Goal: Complete application form: Complete application form

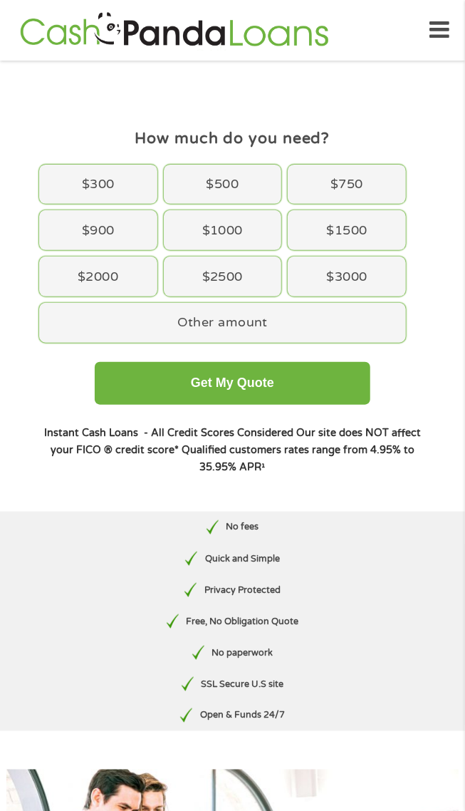
click at [359, 184] on div "$750" at bounding box center [347, 185] width 118 height 40
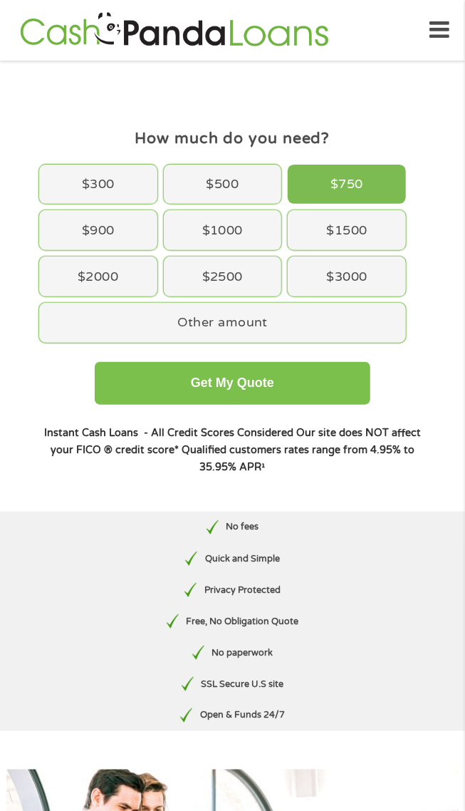
click at [288, 400] on button "Get My Quote" at bounding box center [233, 383] width 276 height 43
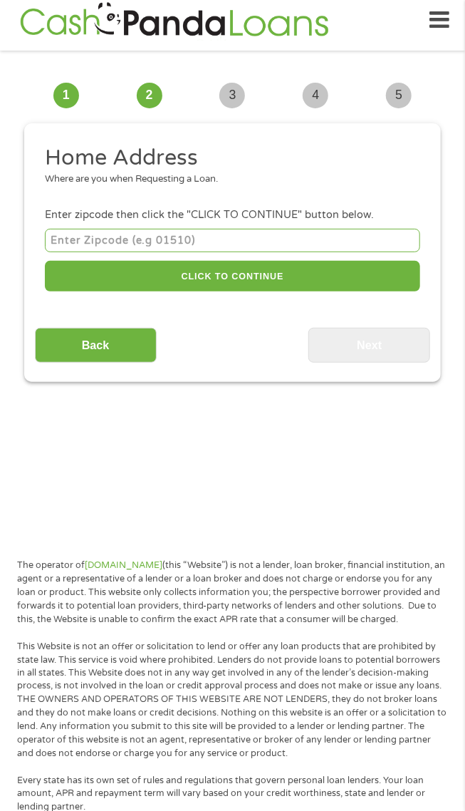
click at [250, 246] on input "number" at bounding box center [232, 241] width 375 height 24
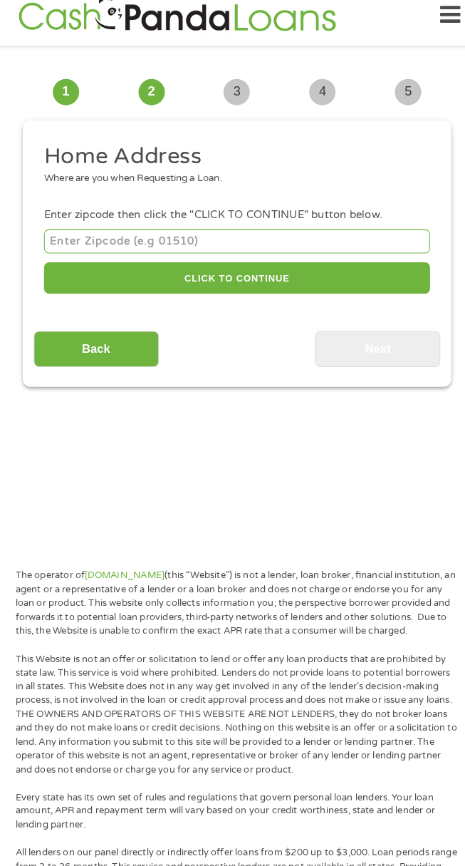
scroll to position [10, 0]
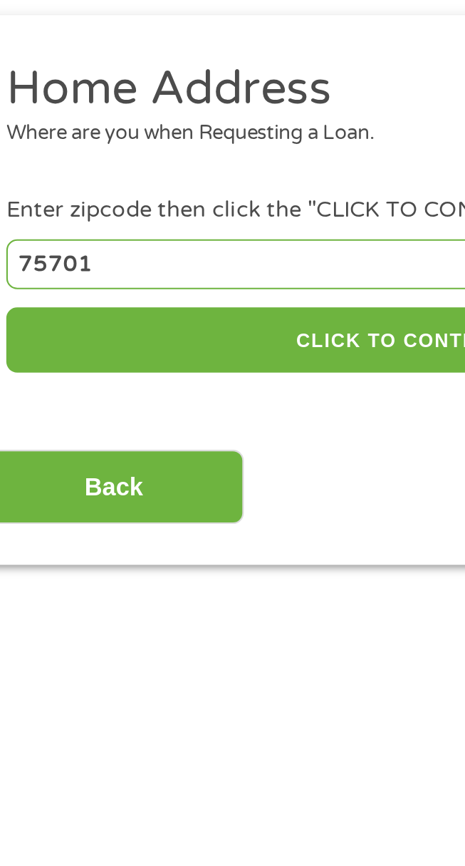
type input "75701"
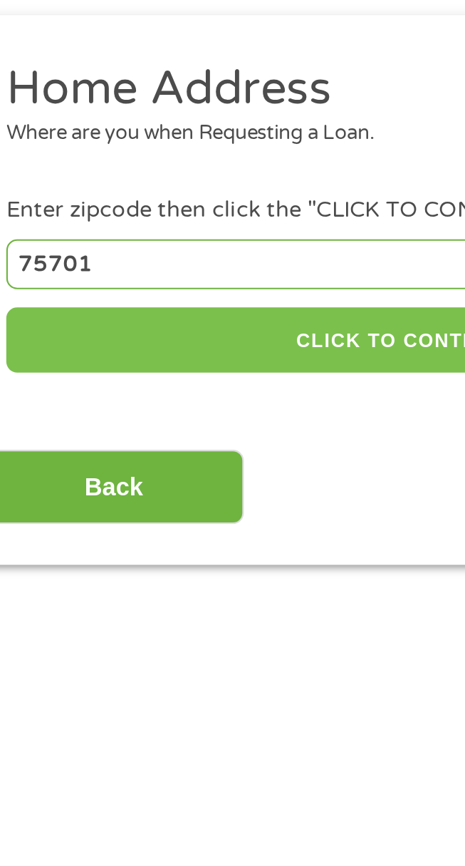
click at [224, 281] on button "CLICK TO CONTINUE" at bounding box center [232, 276] width 375 height 31
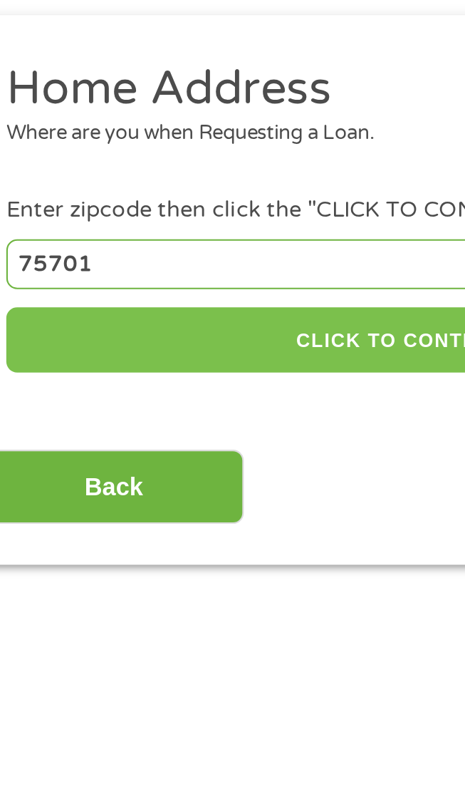
type input "75701"
type input "[PERSON_NAME]"
select select "[US_STATE]"
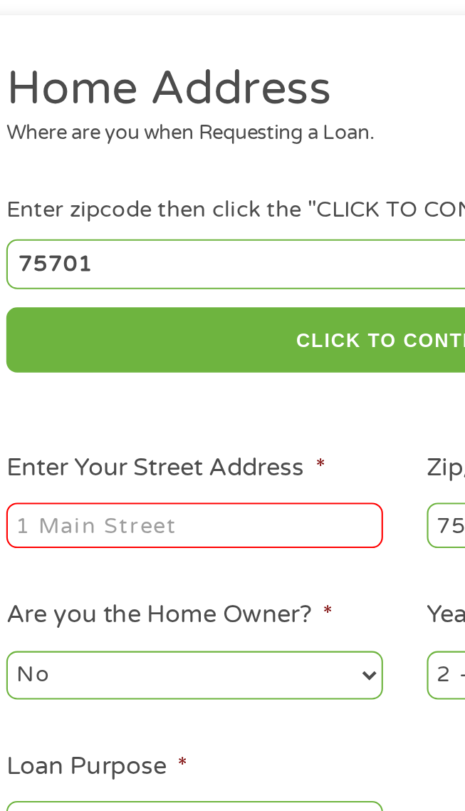
click at [151, 368] on input "Enter Your Street Address *" at bounding box center [133, 363] width 177 height 21
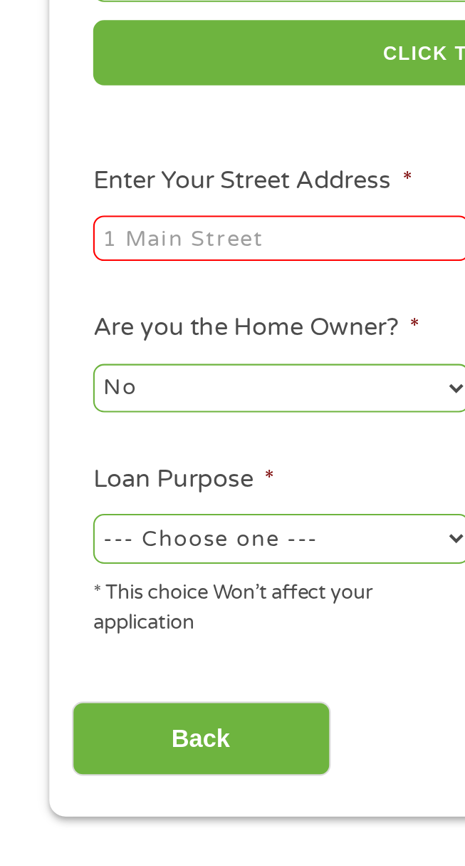
click at [143, 365] on input "Enter Your Street Address *" at bounding box center [133, 363] width 177 height 21
type input "[STREET_ADDRESS]"
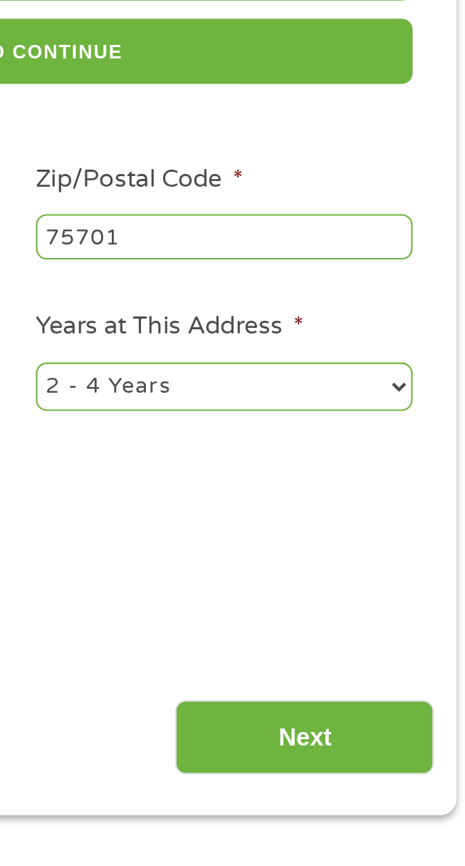
click at [418, 438] on select "1 Year or less 1 - 2 Years 2 - 4 Years Over 4 Years" at bounding box center [331, 433] width 177 height 23
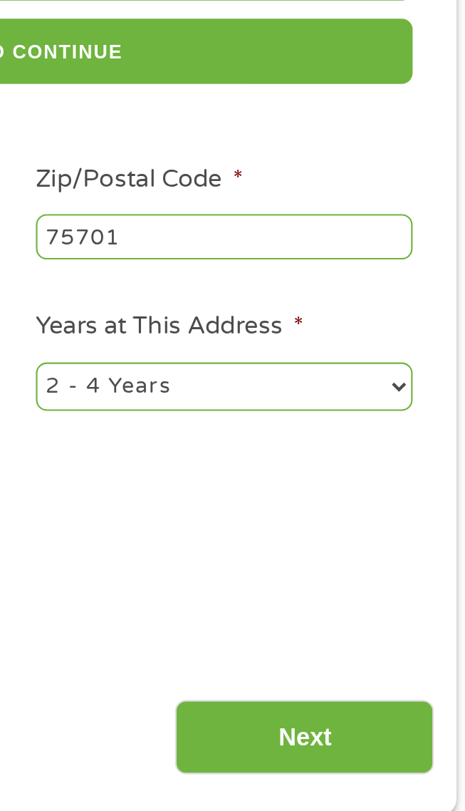
select select "60months"
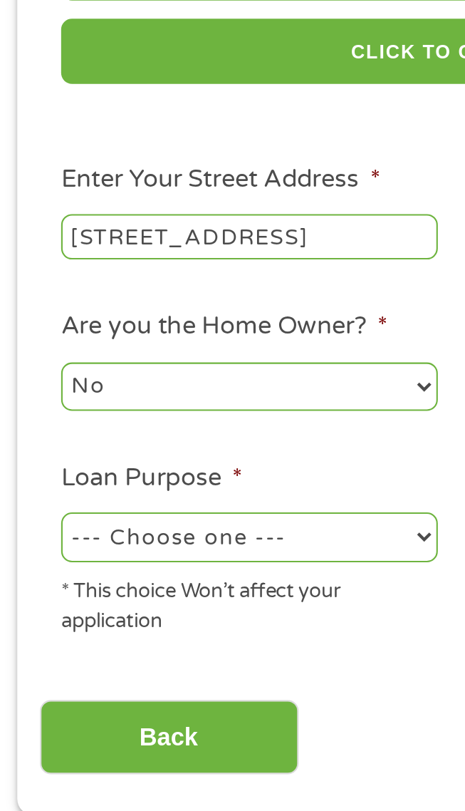
click at [214, 507] on select "--- Choose one --- Pay Bills Debt Consolidation Home Improvement Major Purchase…" at bounding box center [133, 504] width 177 height 23
select select "shorttermcash"
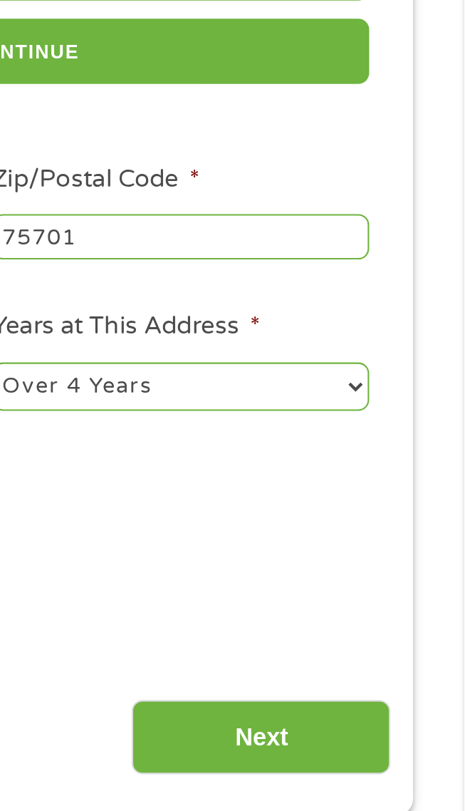
click at [408, 529] on ul "Home Address Where are you when Requesting a Loan. Enter zipcode then click the…" at bounding box center [233, 353] width 396 height 418
click at [380, 601] on input "Next" at bounding box center [369, 598] width 122 height 35
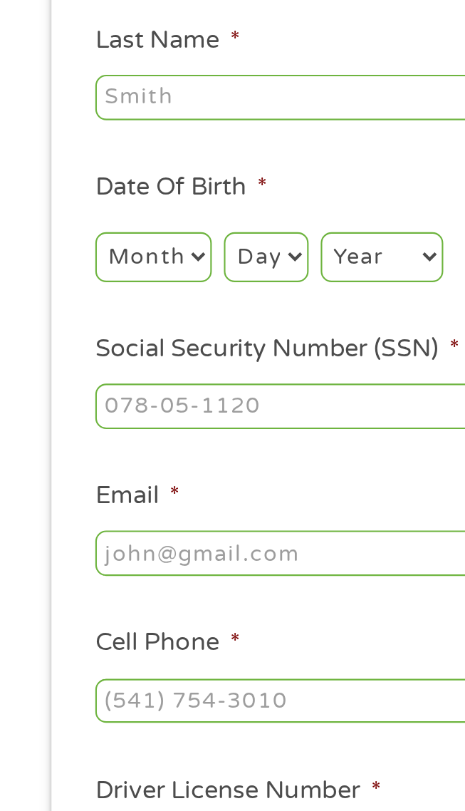
click at [125, 301] on input "Last Name *" at bounding box center [232, 297] width 375 height 21
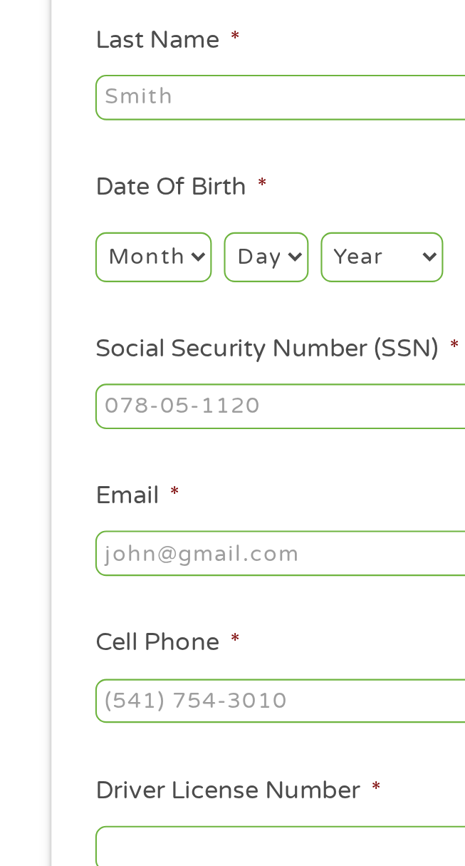
type input "[PERSON_NAME]"
type input "Ava"
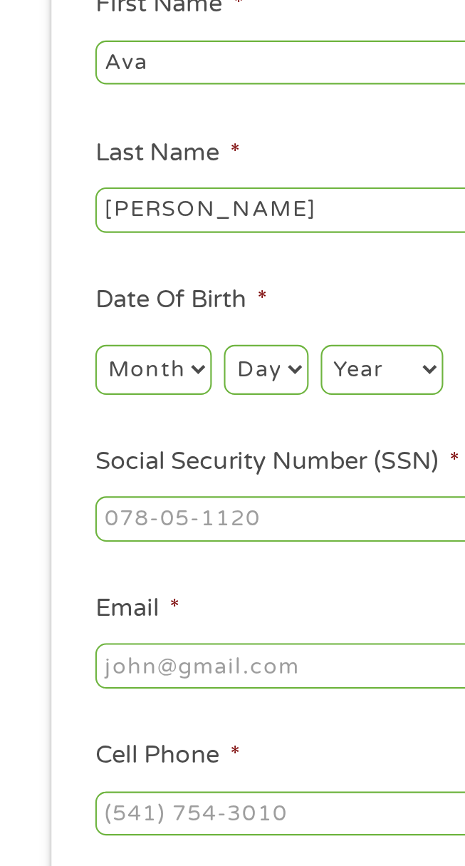
click at [88, 379] on select "Month 1 2 3 4 5 6 7 8 9 10 11 12" at bounding box center [72, 372] width 55 height 23
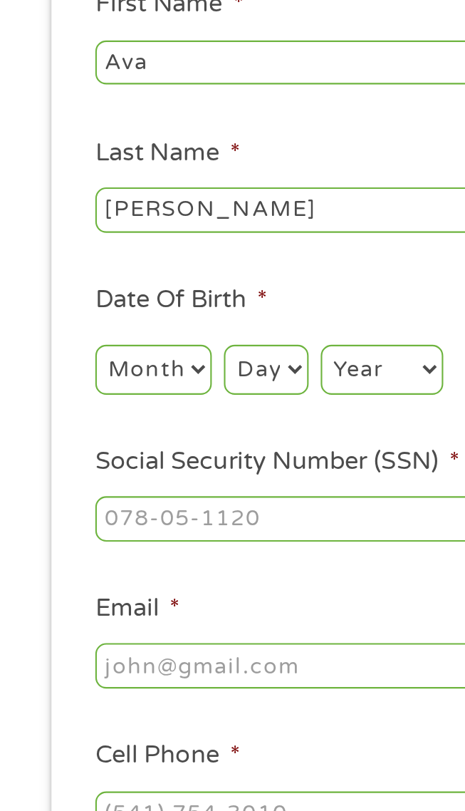
select select "8"
click at [140, 379] on select "Day 1 2 3 4 5 6 7 8 9 10 11 12 13 14 15 16 17 18 19 20 21 22 23 24 25 26 27 28 …" at bounding box center [124, 372] width 39 height 23
select select "15"
click at [194, 377] on select "Year [DATE] 2006 2005 2004 2003 2002 2001 2000 1999 1998 1997 1996 1995 1994 19…" at bounding box center [180, 372] width 58 height 23
select select "1950"
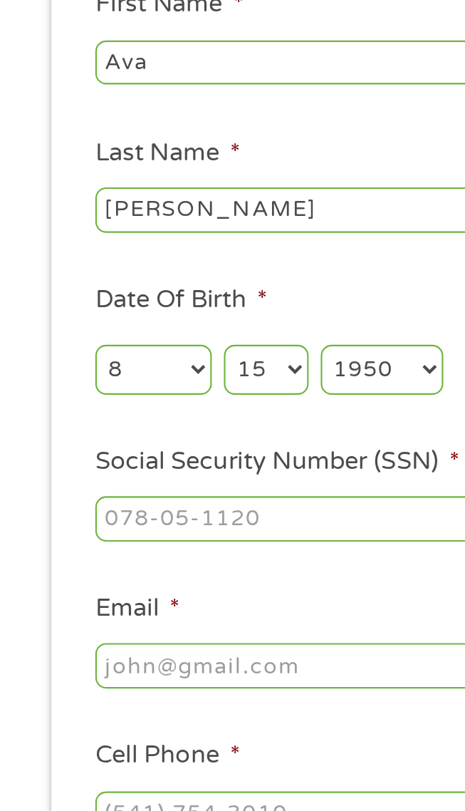
click at [151, 446] on input "Social Security Number (SSN) *" at bounding box center [232, 442] width 375 height 21
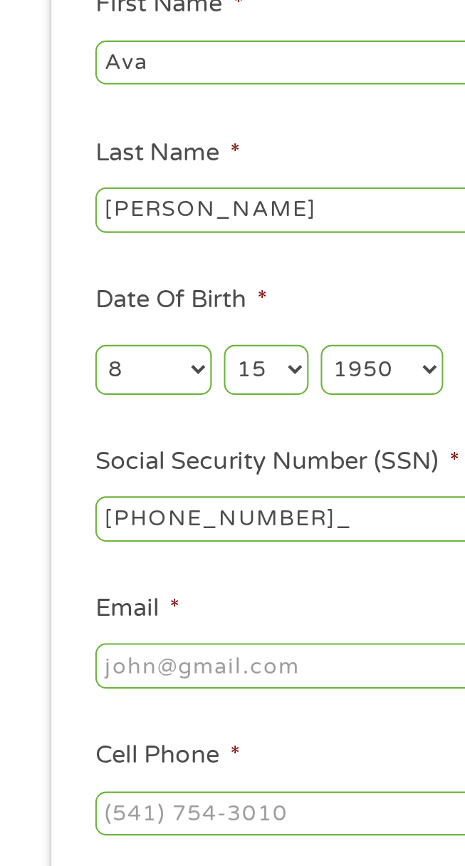
type input "454-94-5925"
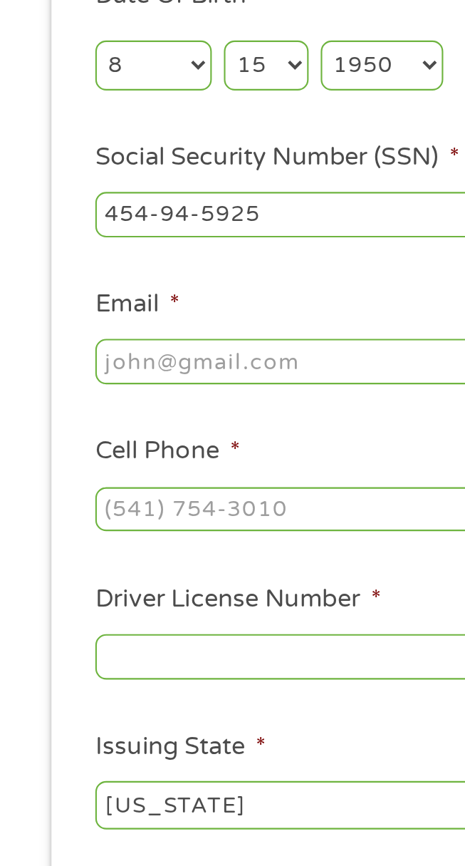
click at [166, 519] on input "Email *" at bounding box center [232, 512] width 375 height 21
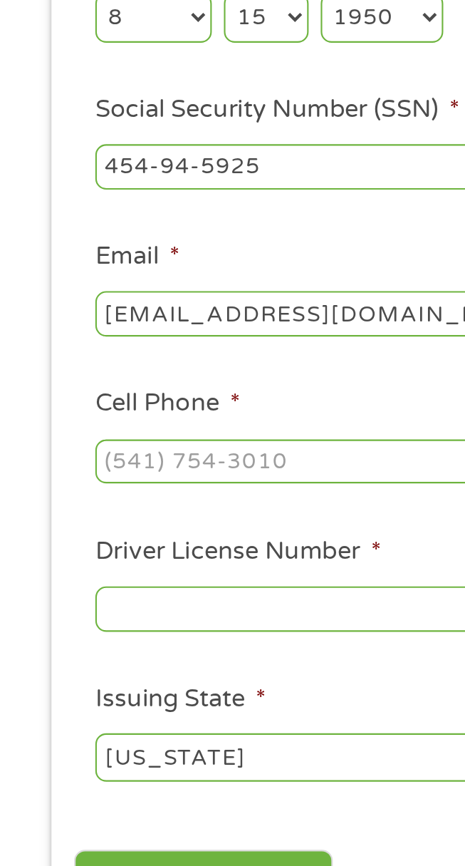
type input "[EMAIL_ADDRESS][DOMAIN_NAME]"
click at [166, 589] on input "Cell Phone *" at bounding box center [232, 581] width 375 height 21
type input "[PHONE_NUMBER]"
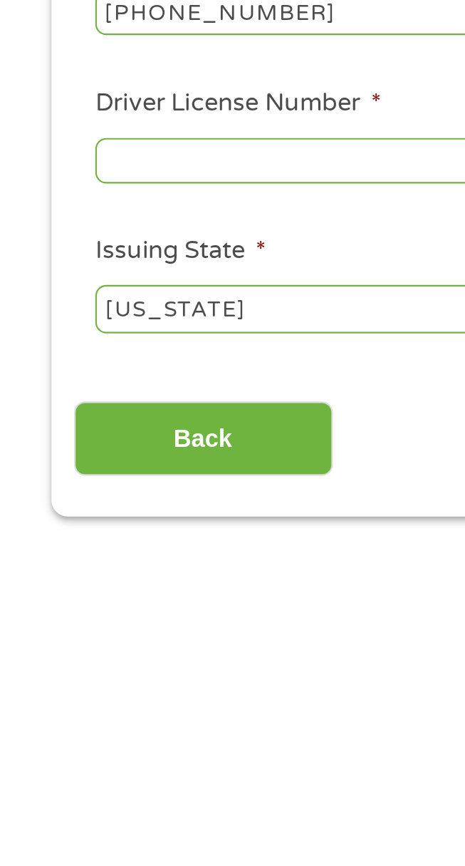
click at [160, 657] on input "Driver License Number *" at bounding box center [232, 650] width 375 height 21
type input "01764060"
click at [136, 791] on input "Back" at bounding box center [96, 781] width 122 height 35
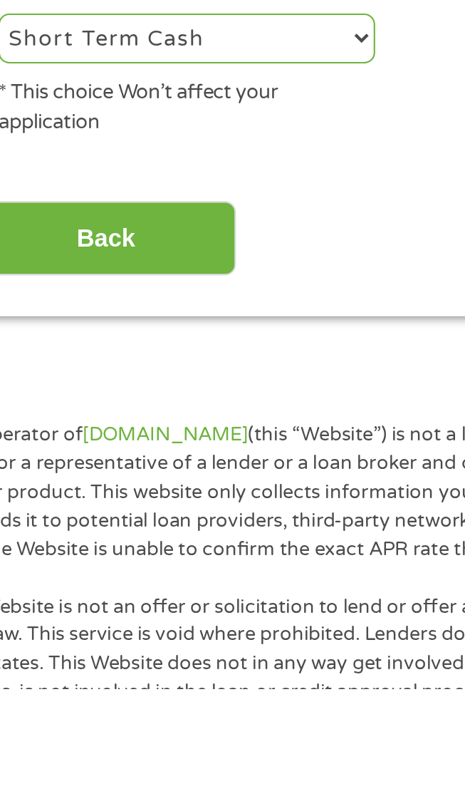
scroll to position [0, 0]
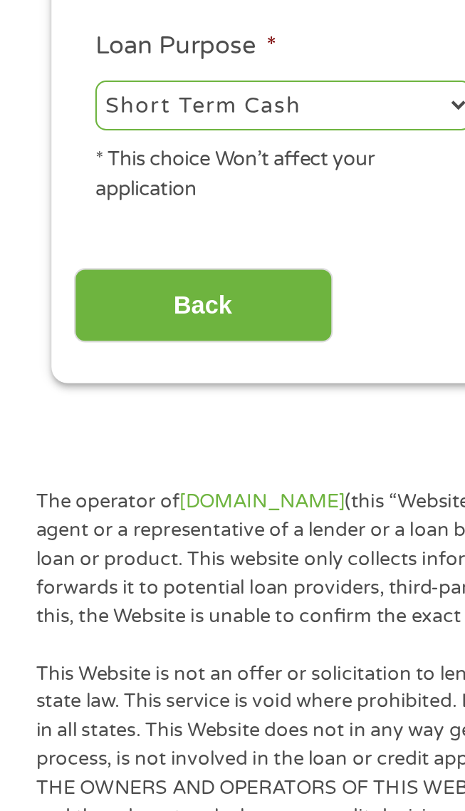
click at [199, 527] on section "1 Start 2 Your Home 3 About You 4 Employment 5 Banking 6 This field is hidden w…" at bounding box center [232, 234] width 465 height 607
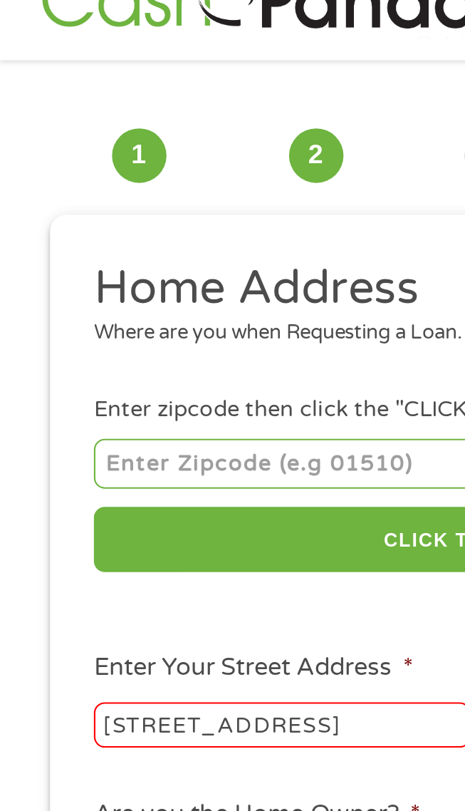
scroll to position [31, 0]
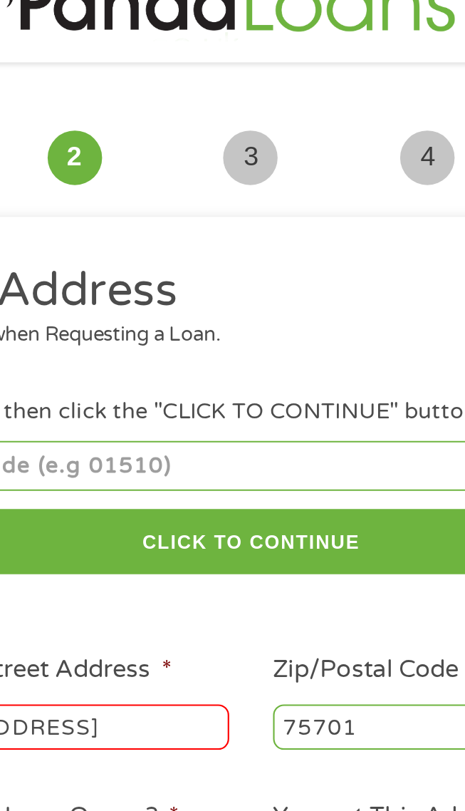
click at [227, 224] on input "number" at bounding box center [232, 219] width 375 height 24
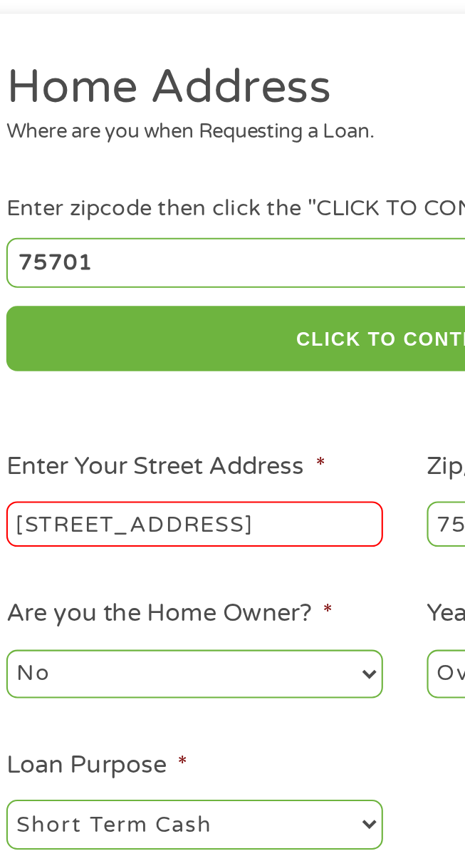
type input "75701"
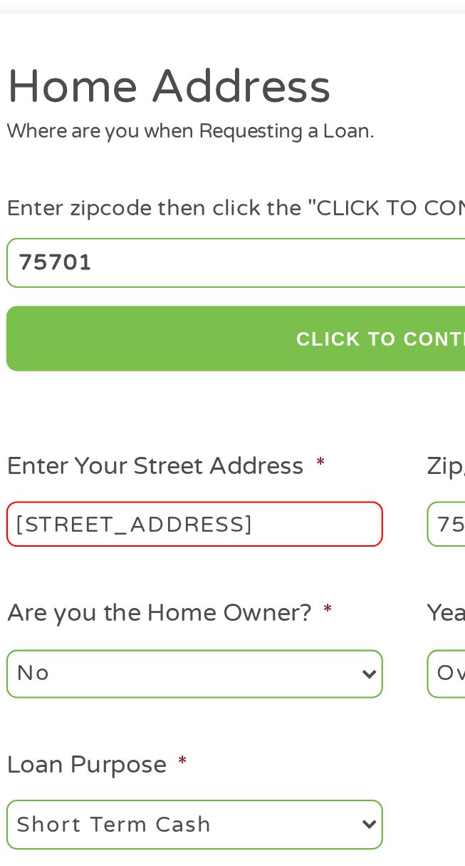
click at [230, 259] on button "CLICK TO CONTINUE" at bounding box center [232, 254] width 375 height 31
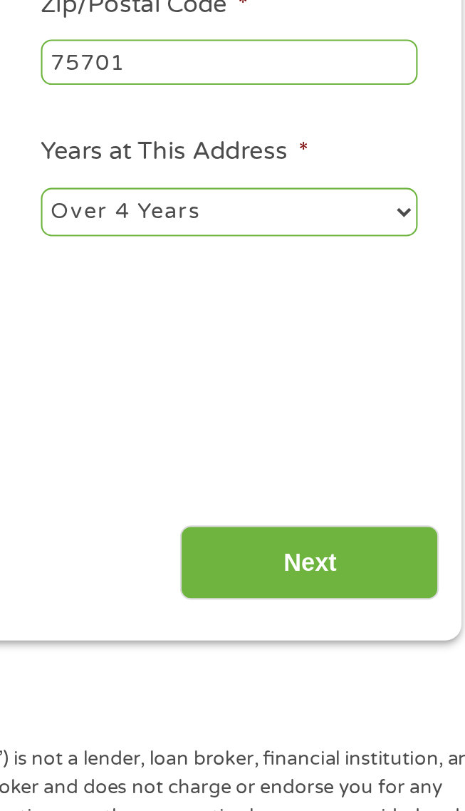
click at [393, 587] on input "Next" at bounding box center [369, 577] width 122 height 35
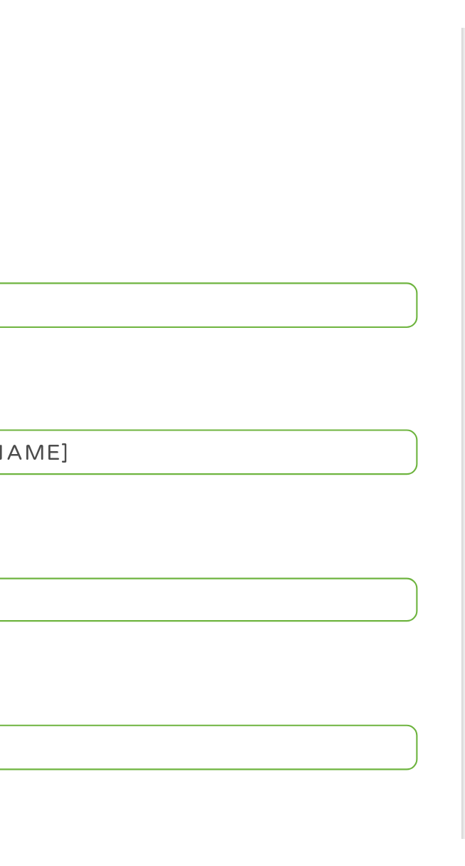
scroll to position [0, 0]
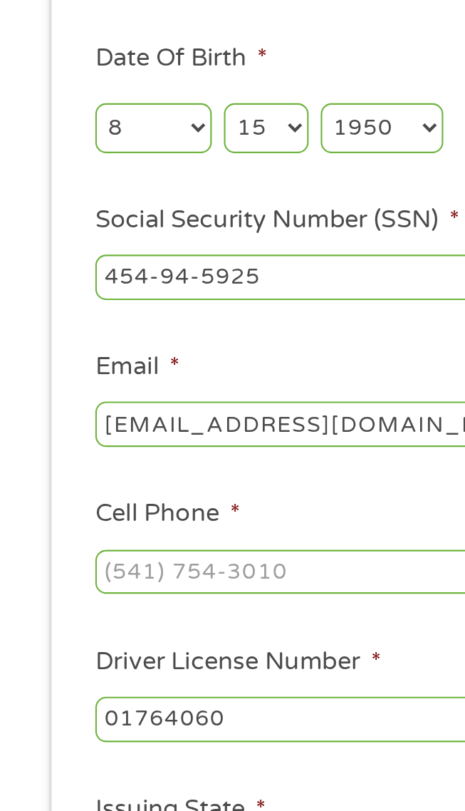
click at [167, 586] on input "Cell Phone *" at bounding box center [232, 581] width 375 height 21
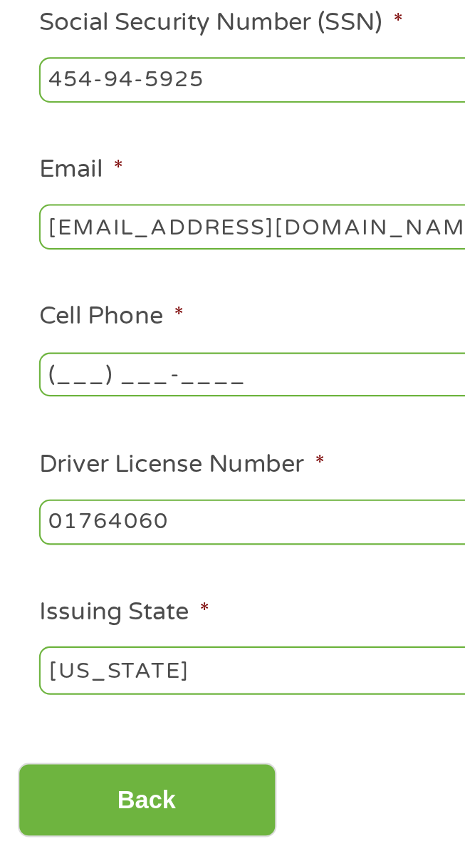
scroll to position [10, 0]
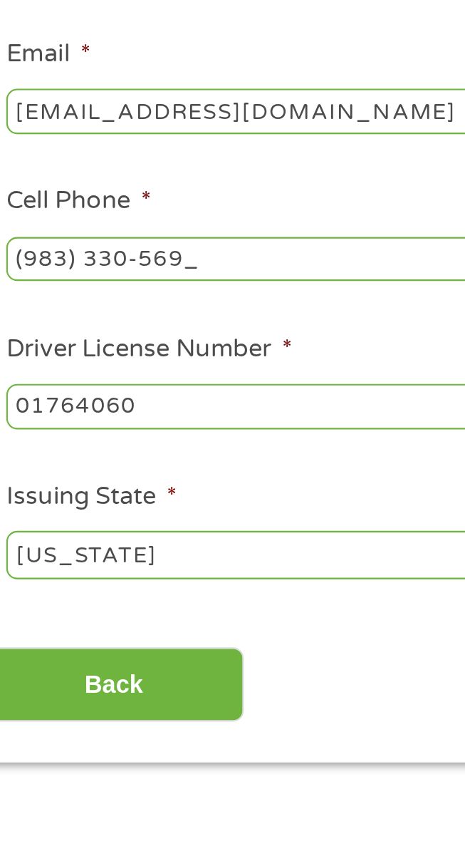
type input "[PHONE_NUMBER]"
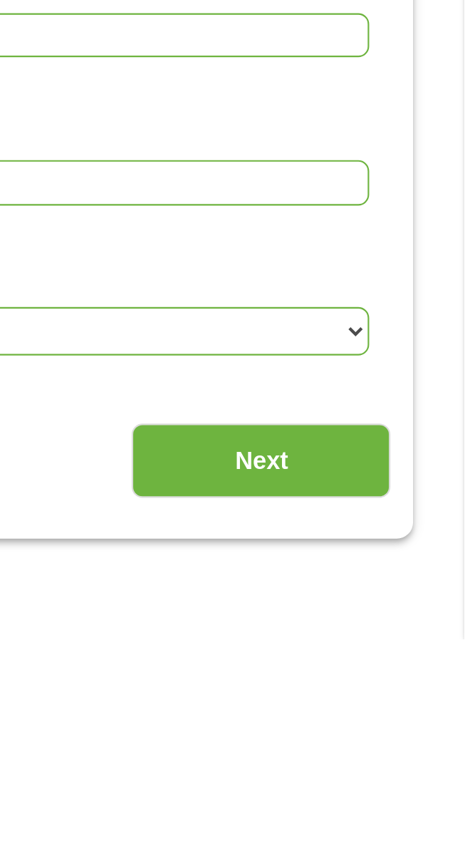
click at [380, 791] on input "Next" at bounding box center [369, 781] width 122 height 35
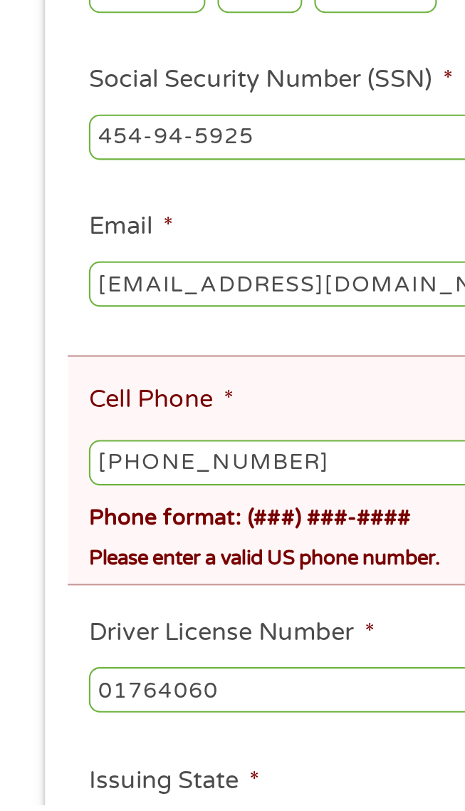
click at [80, 656] on input "[PHONE_NUMBER]" at bounding box center [232, 649] width 375 height 21
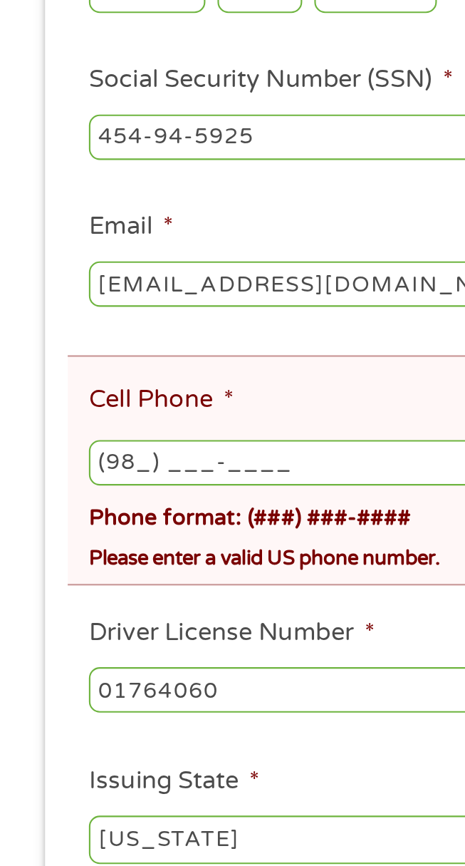
type input "(983) ___-____"
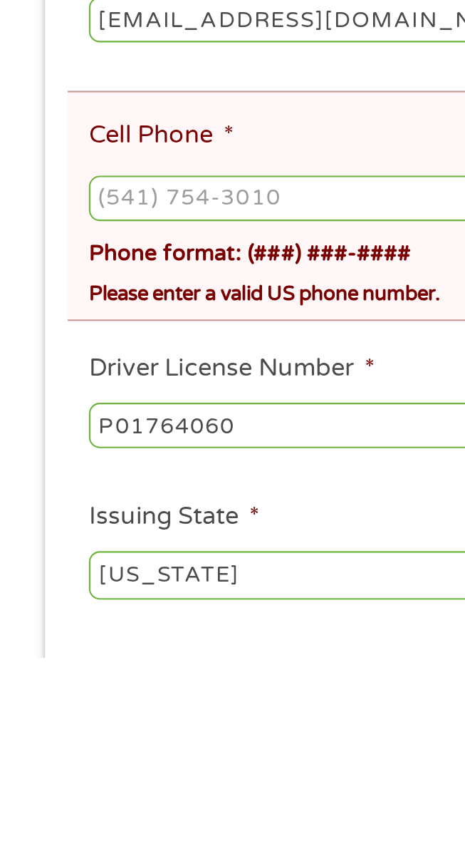
type input "P01764060"
click at [160, 656] on input "Cell Phone *" at bounding box center [232, 649] width 375 height 21
type input "[PHONE_NUMBER]"
click at [139, 762] on input "P01764060" at bounding box center [232, 756] width 375 height 21
click at [57, 764] on input "P01764060" at bounding box center [232, 756] width 375 height 21
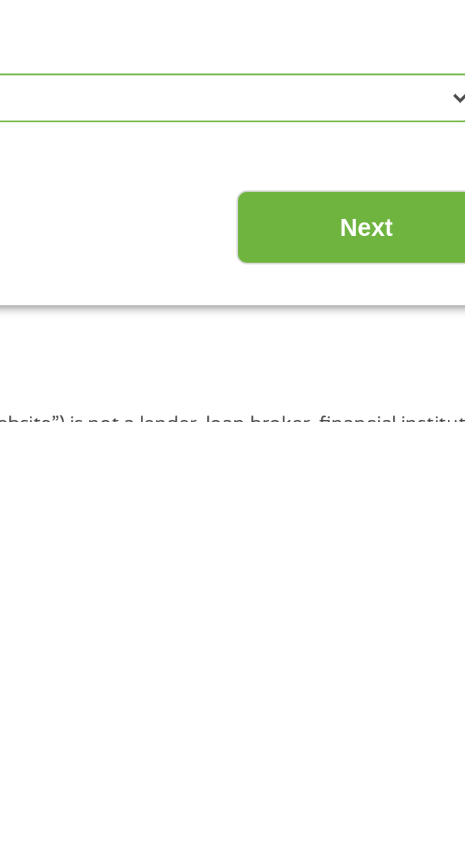
scroll to position [124, 0]
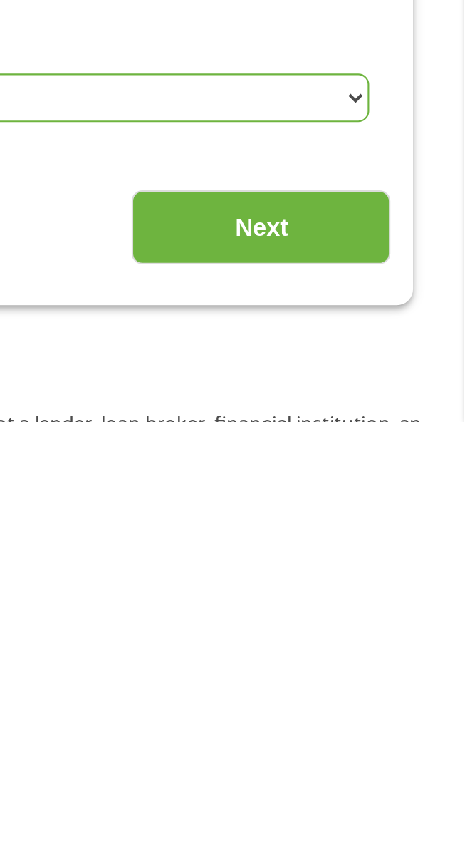
type input "01764060"
click at [387, 784] on input "Next" at bounding box center [369, 774] width 122 height 35
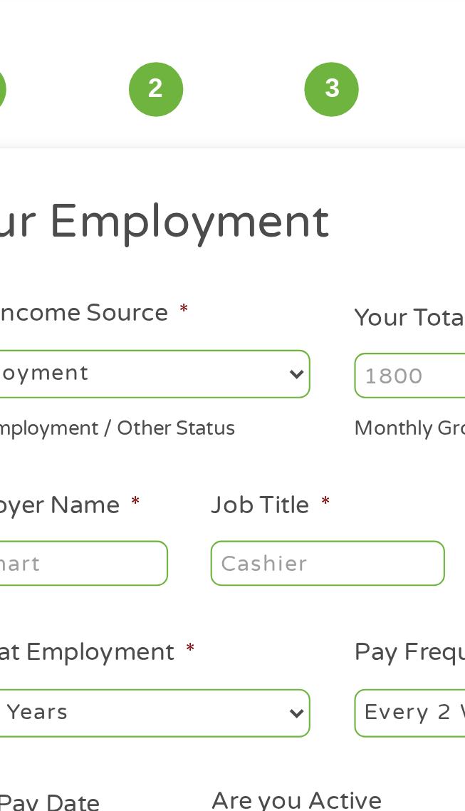
scroll to position [63, 0]
click at [182, 179] on select "--- Choose one --- Employment [DEMOGRAPHIC_DATA] Benefits" at bounding box center [133, 176] width 177 height 23
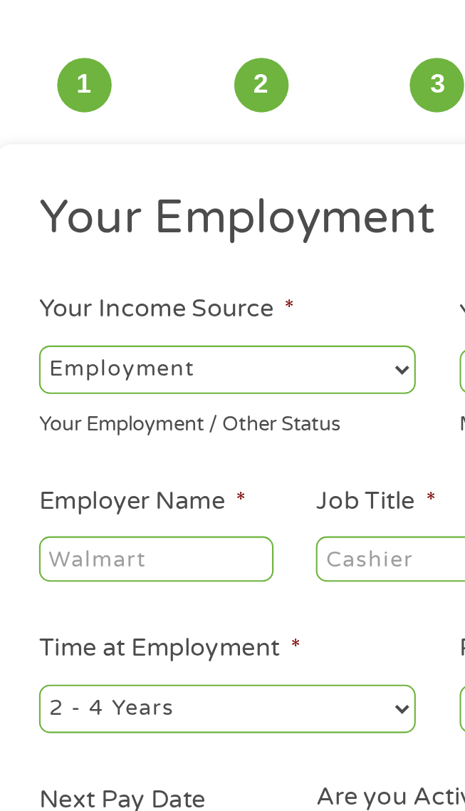
scroll to position [58, 0]
click at [219, 182] on select "--- Choose one --- Employment [DEMOGRAPHIC_DATA] Benefits" at bounding box center [133, 181] width 177 height 23
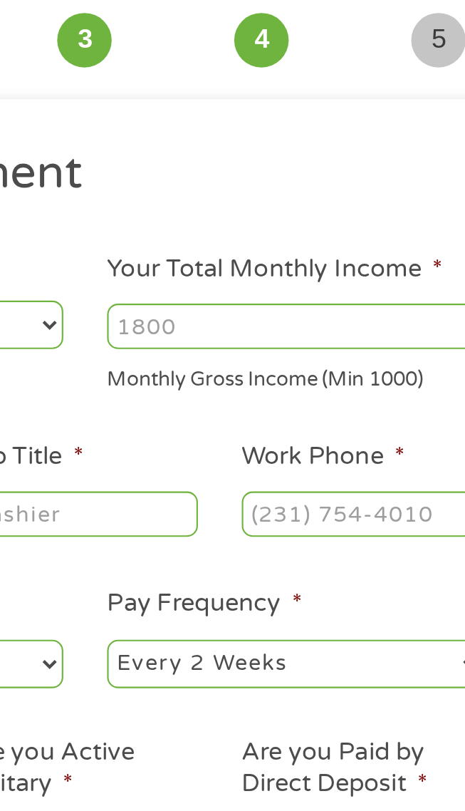
click at [299, 186] on input "Your Total Monthly Income *" at bounding box center [331, 182] width 177 height 21
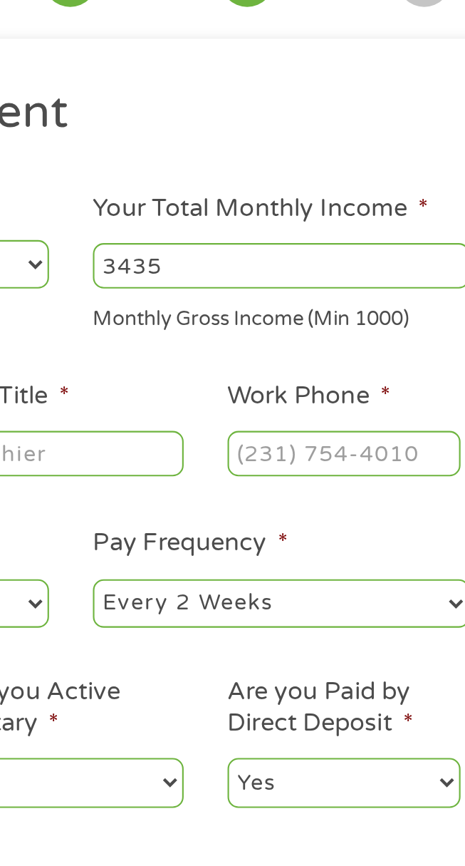
type input "3435"
click at [369, 220] on ul "Your Employment Your Income Source * --- Choose one --- Employment [DEMOGRAPHIC…" at bounding box center [233, 273] width 396 height 354
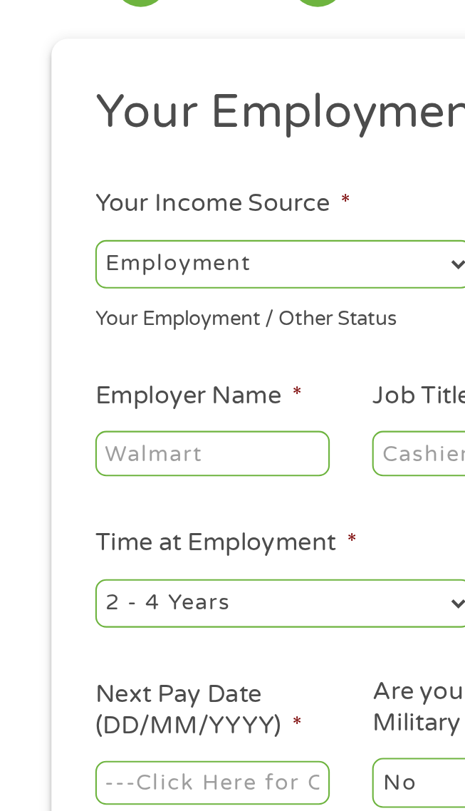
click at [130, 271] on input "Employer Name *" at bounding box center [100, 270] width 110 height 21
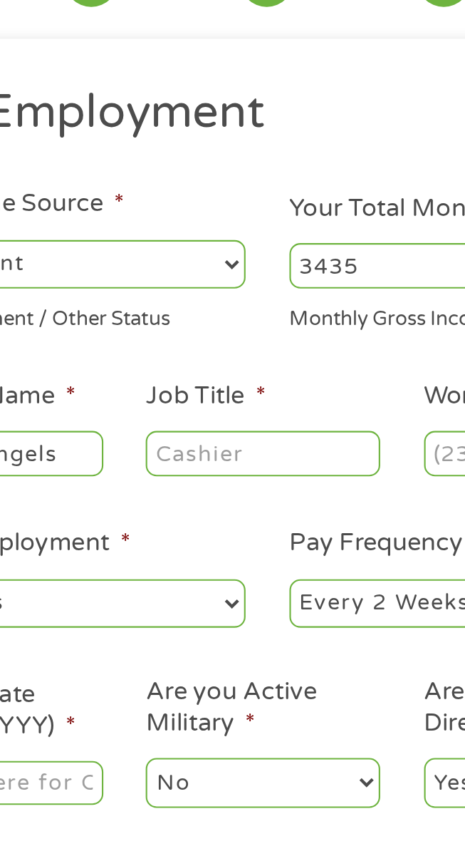
type input "Visiting Angels"
click at [244, 272] on input "Job Title *" at bounding box center [230, 270] width 110 height 21
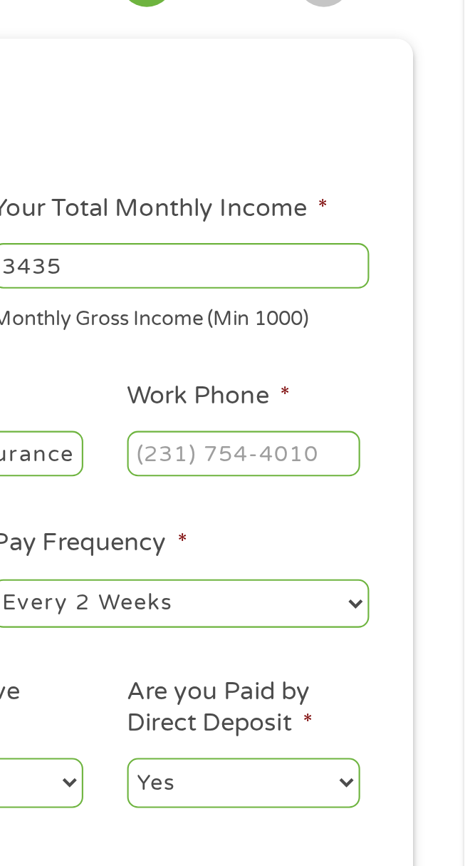
type input "Medical insurance"
click at [398, 270] on input "Work Phone *" at bounding box center [361, 270] width 110 height 21
type input "[PHONE_NUMBER]"
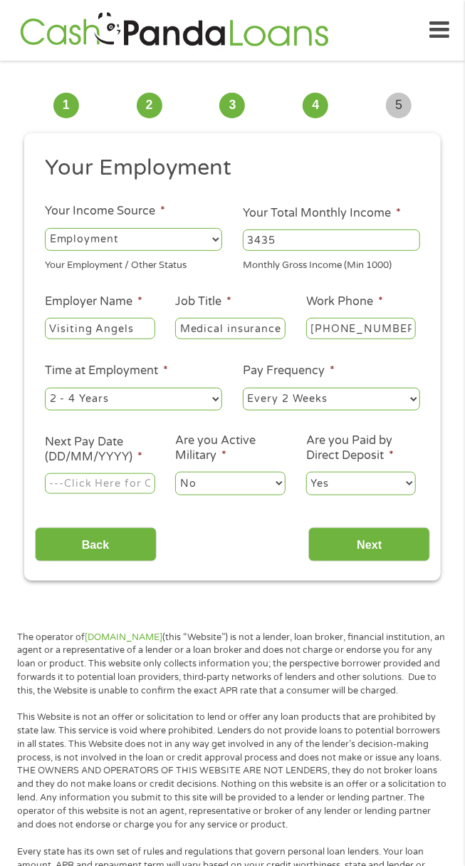
click at [187, 396] on select "--- Choose one --- 1 Year or less 1 - 2 Years 2 - 4 Years Over 4 Years" at bounding box center [133, 399] width 177 height 23
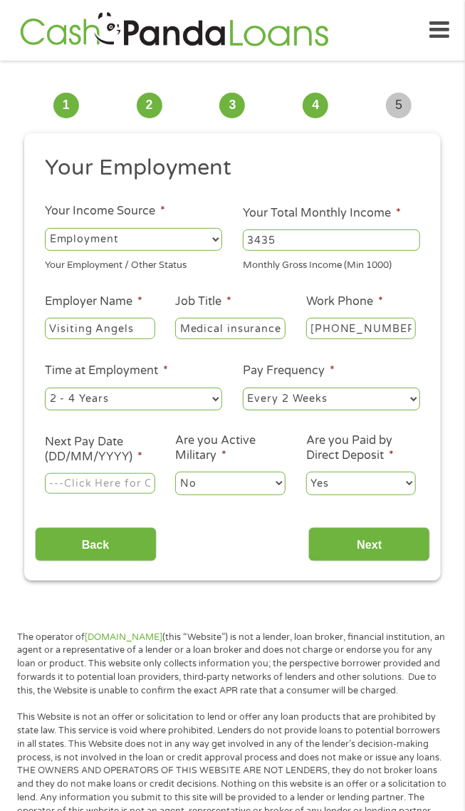
select select "24months"
click at [435, 399] on div "This field is hidden when viewing the form gclid EAIaIQobChMIqIH1_LaDjwMVo7IDAB…" at bounding box center [232, 356] width 417 height 447
click at [433, 408] on div "This field is hidden when viewing the form gclid EAIaIQobChMIqIH1_LaDjwMVo7IDAB…" at bounding box center [232, 356] width 417 height 447
click at [400, 401] on select "--- Choose one --- Every 2 Weeks Every Week Monthly Semi-Monthly" at bounding box center [331, 399] width 177 height 23
select select "weekly"
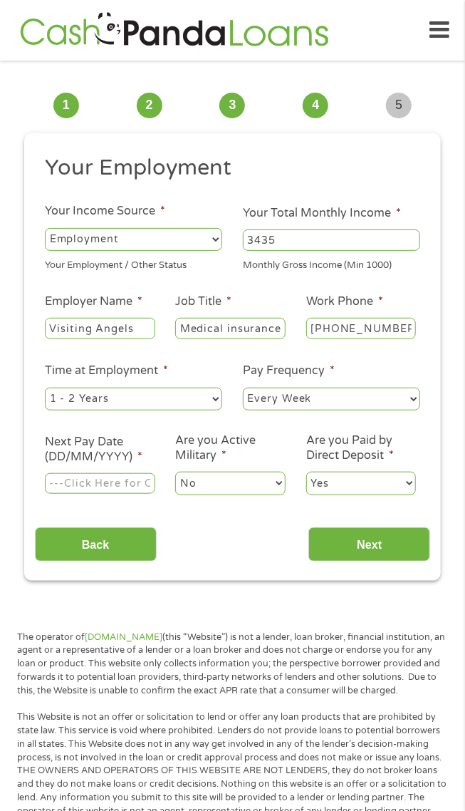
click at [131, 486] on input "Next Pay Date (DD/MM/YYYY) *" at bounding box center [100, 483] width 110 height 21
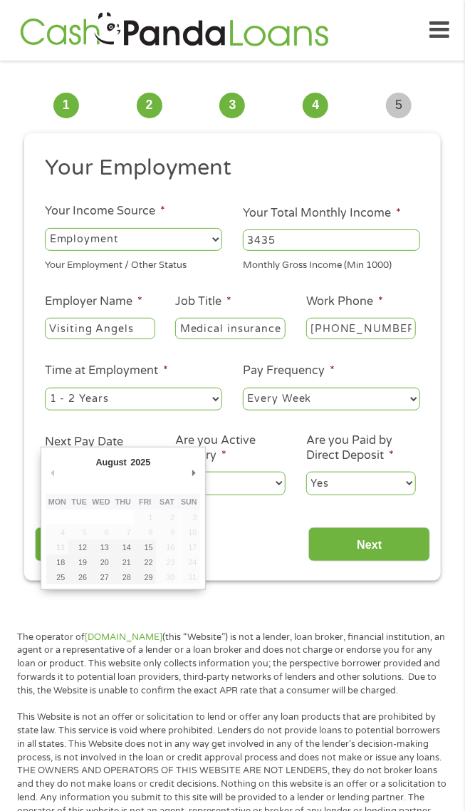
type input "[DATE]"
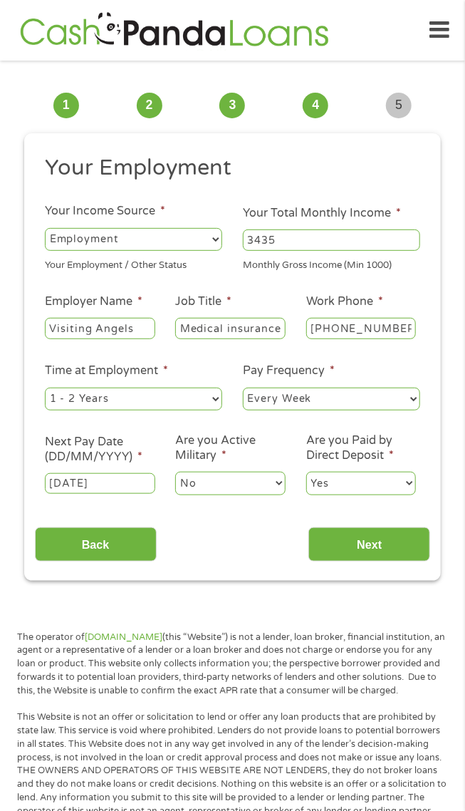
click at [393, 550] on input "Next" at bounding box center [369, 544] width 122 height 35
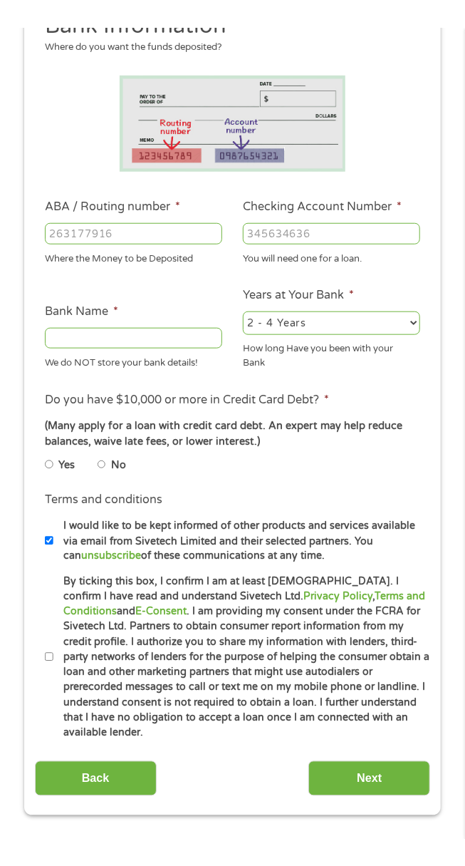
scroll to position [140, 0]
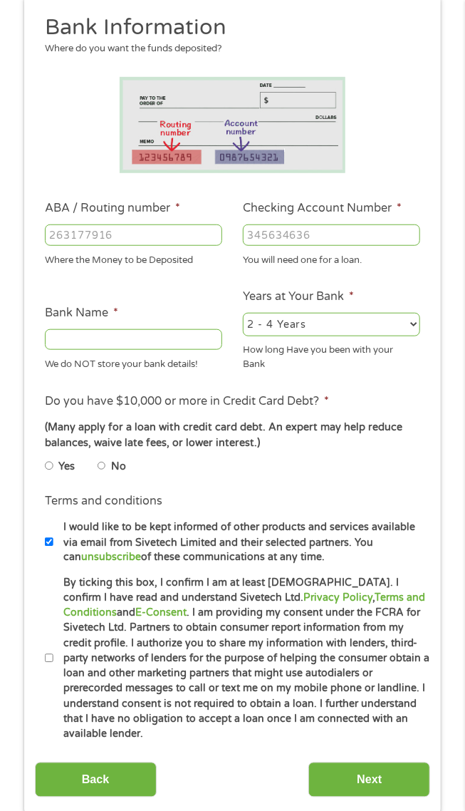
click at [177, 236] on input "ABA / Routing number *" at bounding box center [133, 234] width 177 height 21
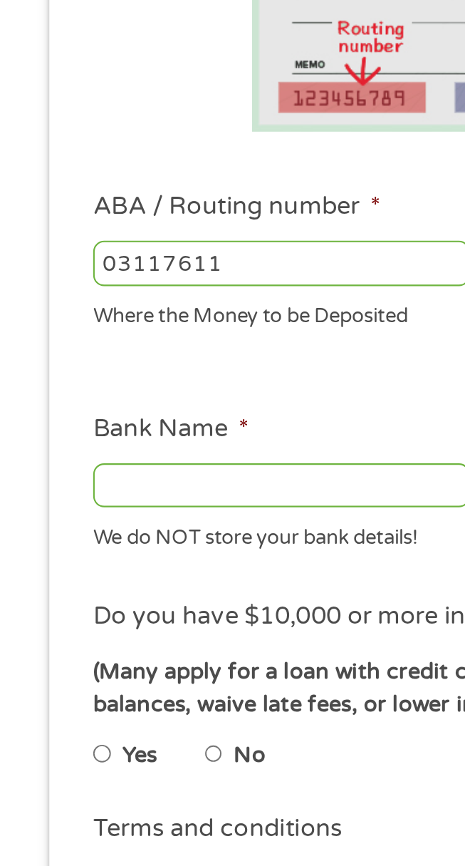
type input "031176110"
type input "CAPITAL ONE NA"
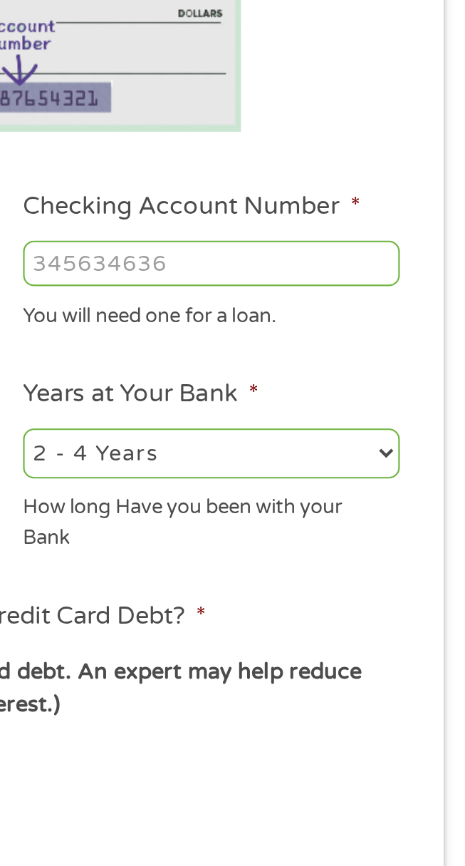
type input "031176110"
click at [371, 236] on input "Checking Account Number *" at bounding box center [331, 234] width 177 height 21
click at [445, 187] on div "1 Start 2 Your Home 3 About You 4 Employment 5 Banking 6 This field is hidden w…" at bounding box center [232, 379] width 442 height 875
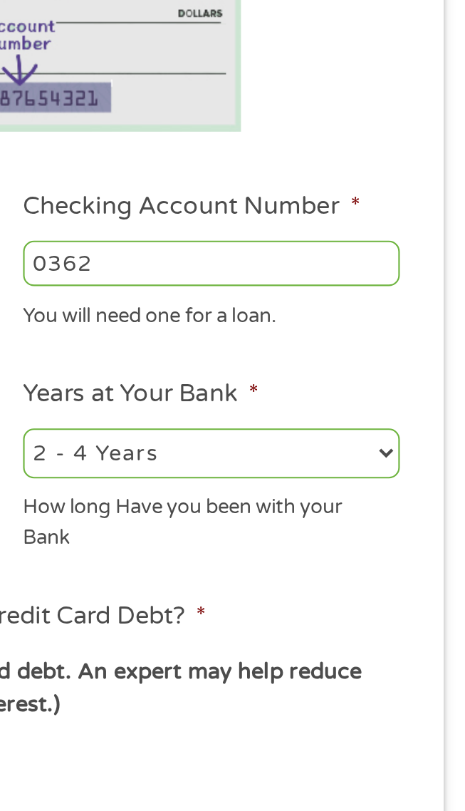
click at [350, 234] on input "0362" at bounding box center [331, 234] width 177 height 21
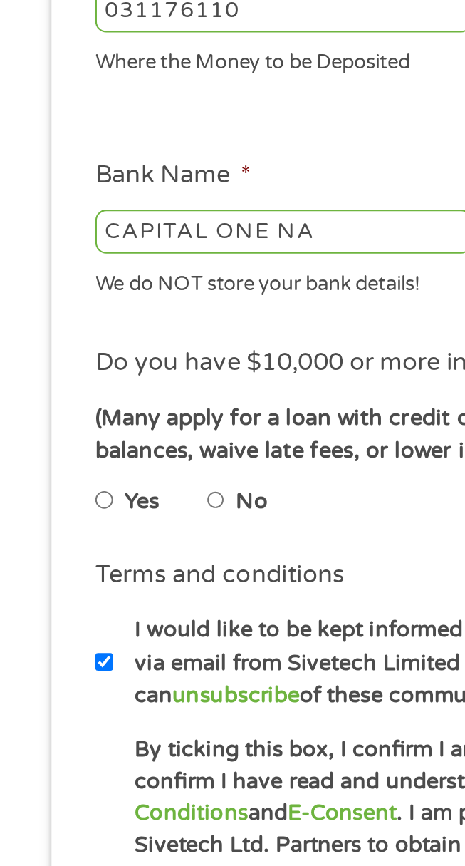
type input "036250614993"
click at [118, 470] on label "No" at bounding box center [118, 467] width 15 height 16
click at [106, 470] on input "No" at bounding box center [102, 465] width 9 height 17
radio input "true"
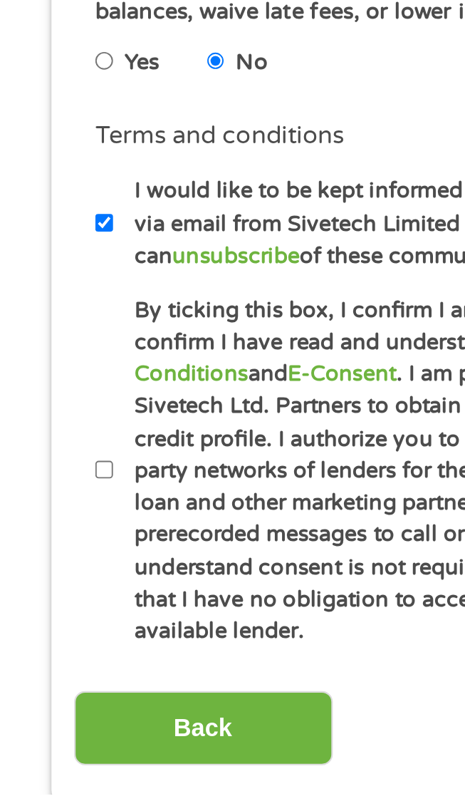
click at [58, 661] on label "By ticking this box, I confirm I am at least [DEMOGRAPHIC_DATA]. I confirm I ha…" at bounding box center [242, 659] width 378 height 167
click at [53, 661] on input "By ticking this box, I confirm I am at least [DEMOGRAPHIC_DATA]. I confirm I ha…" at bounding box center [49, 658] width 9 height 17
checkbox input "true"
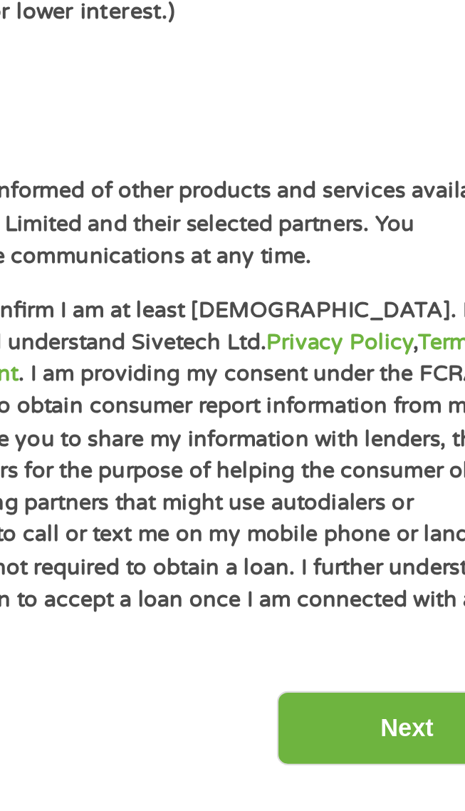
click at [365, 779] on input "Next" at bounding box center [369, 779] width 122 height 35
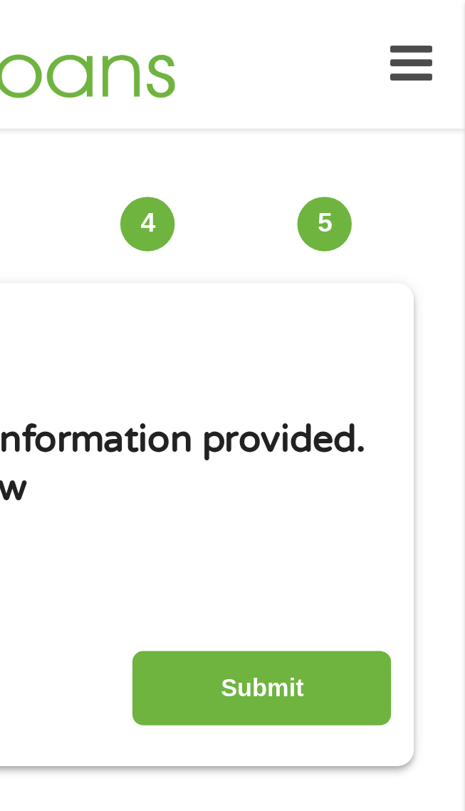
scroll to position [0, 0]
click at [380, 327] on input "Submit" at bounding box center [369, 323] width 122 height 35
